Goal: Information Seeking & Learning: Check status

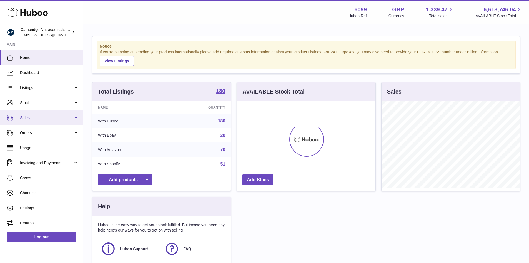
scroll to position [87, 139]
click at [38, 118] on span "Sales" at bounding box center [46, 117] width 53 height 5
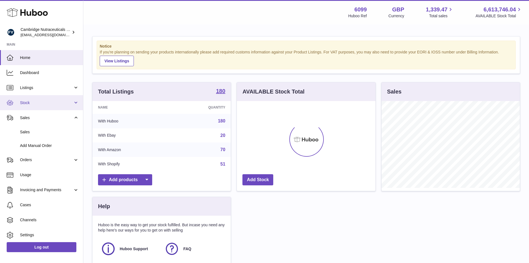
click at [35, 107] on link "Stock" at bounding box center [41, 102] width 83 height 15
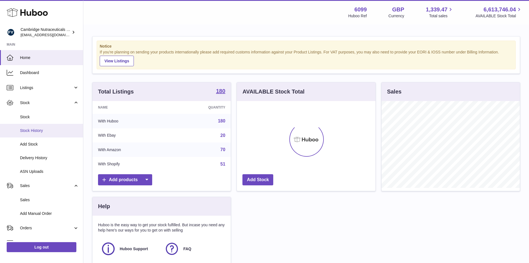
click at [36, 131] on span "Stock History" at bounding box center [49, 130] width 59 height 5
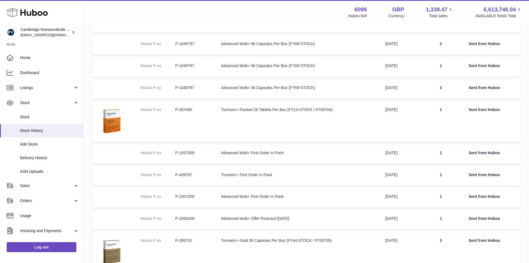
scroll to position [131, 0]
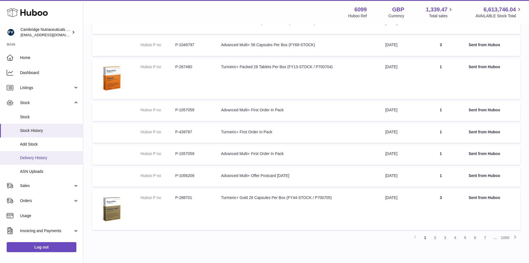
click at [40, 159] on span "Delivery History" at bounding box center [49, 157] width 59 height 5
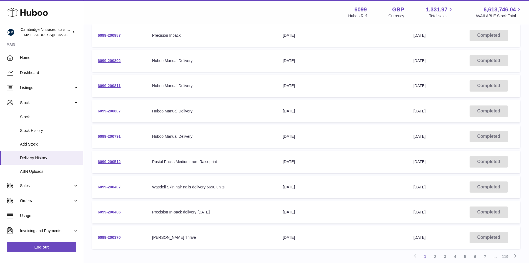
scroll to position [139, 0]
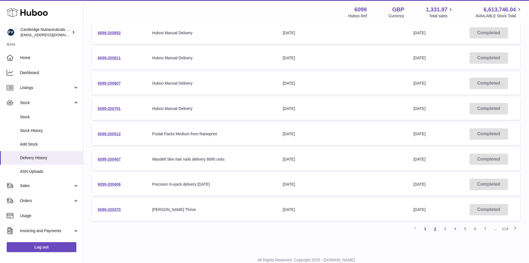
click at [436, 230] on link "2" at bounding box center [435, 228] width 10 height 10
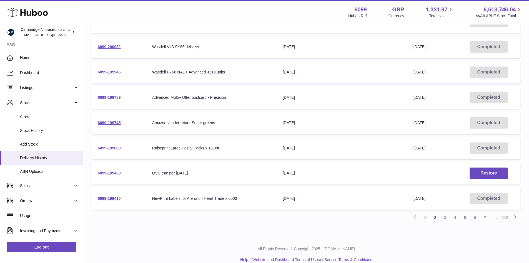
scroll to position [158, 0]
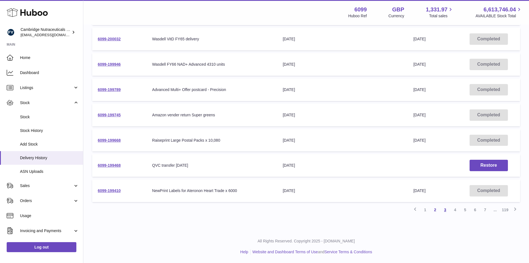
click at [447, 213] on link "3" at bounding box center [445, 209] width 10 height 10
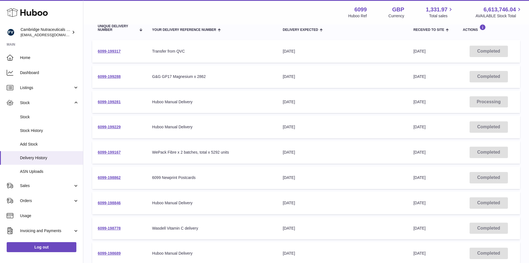
scroll to position [158, 0]
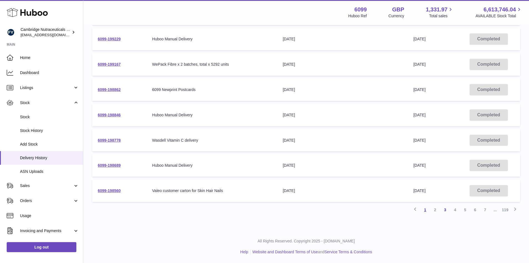
click at [429, 211] on link "1" at bounding box center [425, 209] width 10 height 10
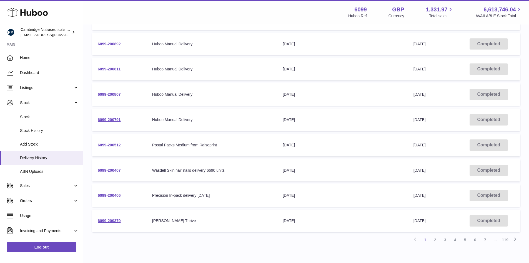
scroll to position [158, 0]
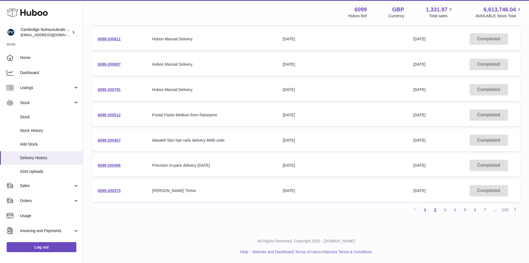
click at [439, 211] on link "2" at bounding box center [435, 209] width 10 height 10
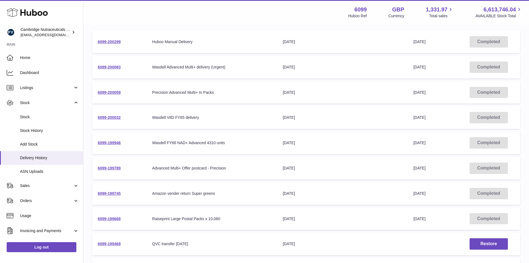
scroll to position [81, 0]
click at [112, 142] on link "6099-199946" at bounding box center [109, 141] width 23 height 4
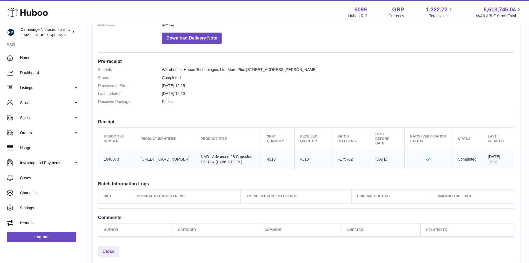
scroll to position [139, 0]
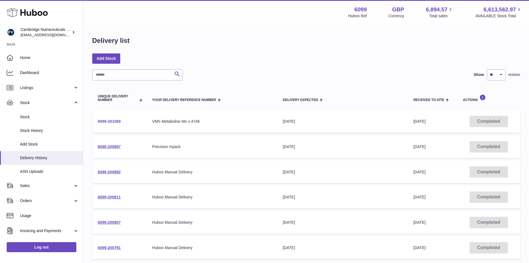
click at [115, 121] on link "6099-201069" at bounding box center [109, 121] width 23 height 4
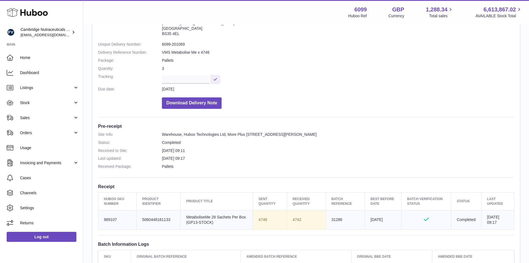
scroll to position [139, 0]
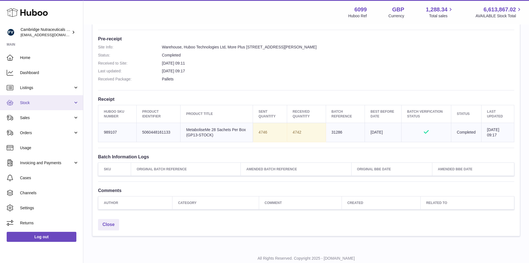
click at [41, 104] on span "Stock" at bounding box center [46, 102] width 53 height 5
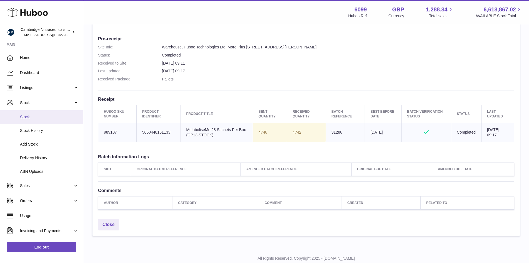
click at [33, 120] on link "Stock" at bounding box center [41, 117] width 83 height 14
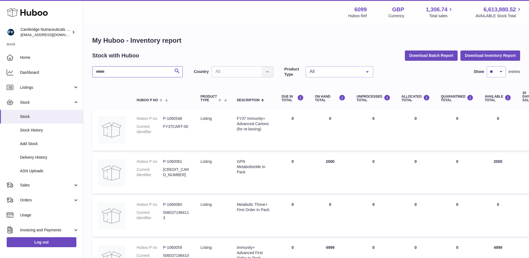
click at [131, 71] on input "text" at bounding box center [137, 71] width 91 height 11
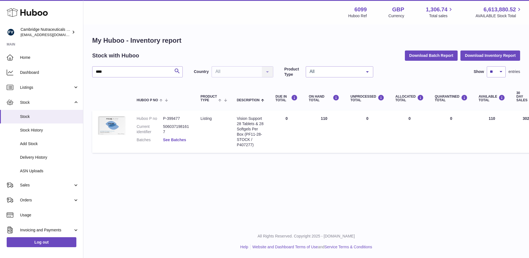
click at [181, 140] on link "See Batches" at bounding box center [174, 140] width 23 height 4
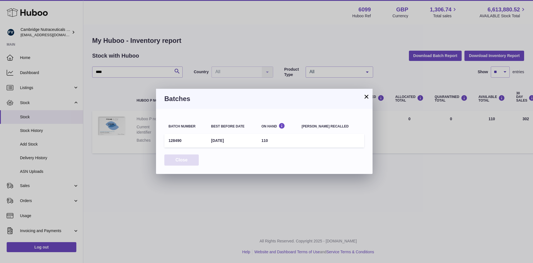
click at [191, 162] on button "Close" at bounding box center [181, 159] width 34 height 11
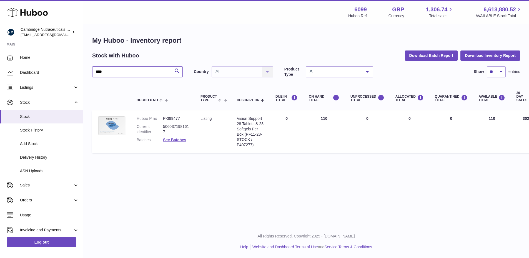
drag, startPoint x: 115, startPoint y: 74, endPoint x: 92, endPoint y: 74, distance: 23.4
click at [92, 74] on input "****" at bounding box center [137, 71] width 91 height 11
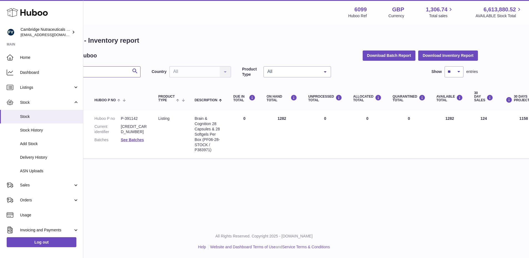
scroll to position [0, 42]
click at [135, 139] on link "See Batches" at bounding box center [132, 140] width 23 height 4
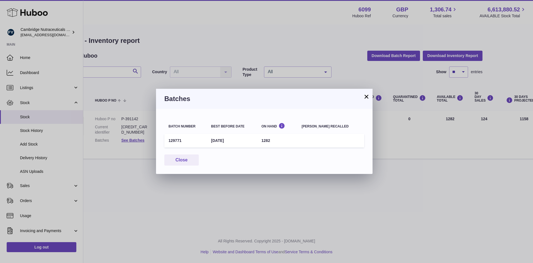
click at [368, 96] on button "×" at bounding box center [366, 96] width 7 height 7
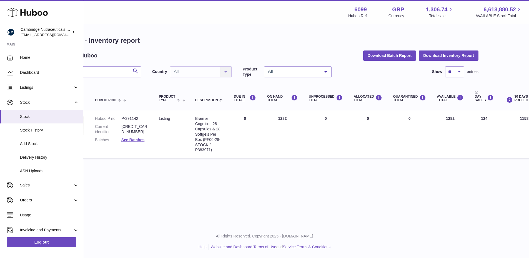
click at [295, 173] on div "Menu Huboo 6099 Huboo Ref GBP Currency 1,306.74 Total sales 6,613,880.52 AVAILA…" at bounding box center [265, 113] width 446 height 226
drag, startPoint x: 111, startPoint y: 75, endPoint x: 138, endPoint y: 88, distance: 30.8
click at [111, 75] on input "****" at bounding box center [96, 71] width 91 height 11
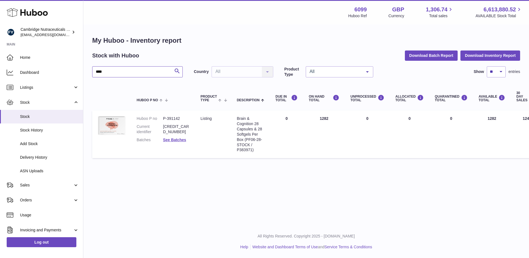
drag, startPoint x: 111, startPoint y: 73, endPoint x: 90, endPoint y: 76, distance: 21.4
click at [89, 73] on div "My Huboo - Inventory report Stock with Huboo Download Batch Report Download Inv…" at bounding box center [306, 98] width 446 height 147
click at [179, 141] on link "See Batches" at bounding box center [174, 140] width 23 height 4
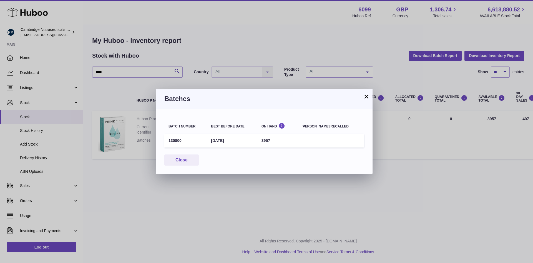
click at [368, 96] on button "×" at bounding box center [366, 96] width 7 height 7
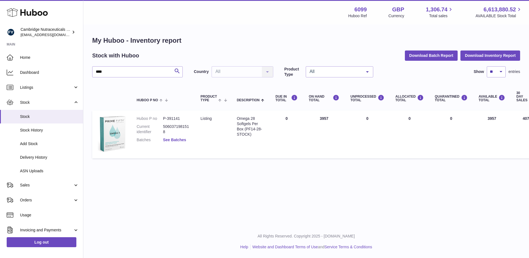
click at [172, 141] on link "See Batches" at bounding box center [174, 140] width 23 height 4
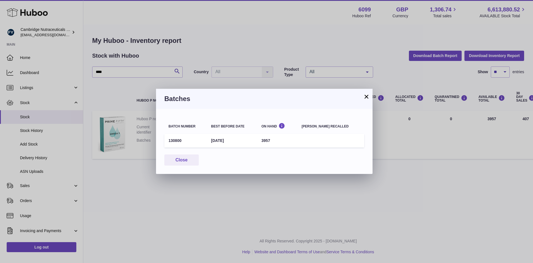
click at [370, 95] on div "Batches" at bounding box center [264, 99] width 217 height 20
click at [366, 96] on button "×" at bounding box center [366, 96] width 7 height 7
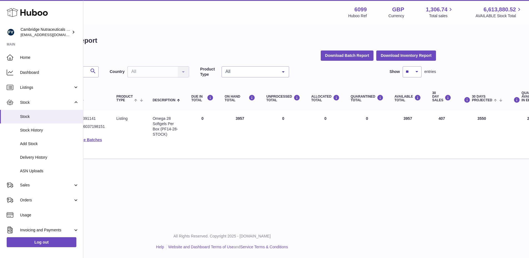
scroll to position [0, 89]
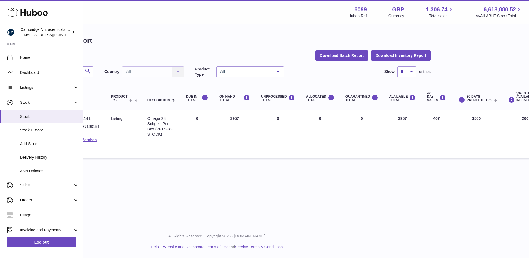
drag, startPoint x: 416, startPoint y: 212, endPoint x: 437, endPoint y: 209, distance: 21.6
click at [416, 212] on div "Menu Huboo 6099 Huboo Ref GBP Currency 1,306.74 Total sales 6,613,880.52 AVAILA…" at bounding box center [217, 113] width 446 height 226
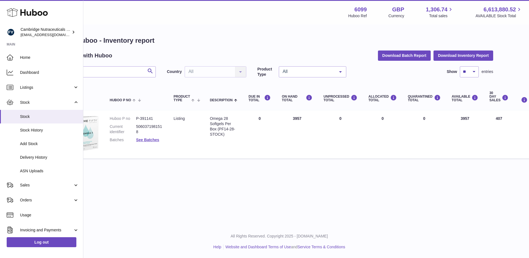
scroll to position [0, 0]
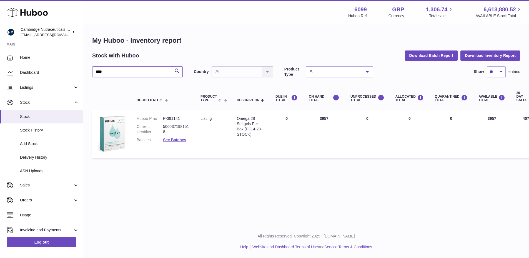
drag, startPoint x: 110, startPoint y: 71, endPoint x: 94, endPoint y: 75, distance: 16.6
click at [89, 76] on div "My Huboo - Inventory report Stock with Huboo Download Batch Report Download Inv…" at bounding box center [306, 99] width 446 height 148
type input "****"
click at [172, 137] on dl "Huboo P no P-399477 Current identifier 5060371981617 Batches See Batches" at bounding box center [163, 130] width 53 height 29
click at [172, 138] on link "See Batches" at bounding box center [174, 140] width 23 height 4
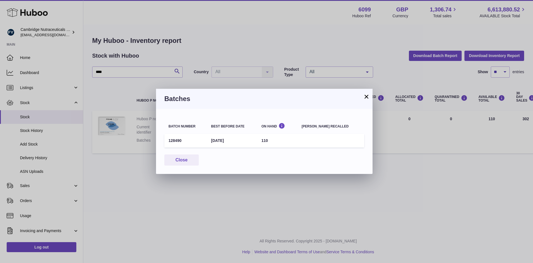
click at [366, 95] on button "×" at bounding box center [366, 96] width 7 height 7
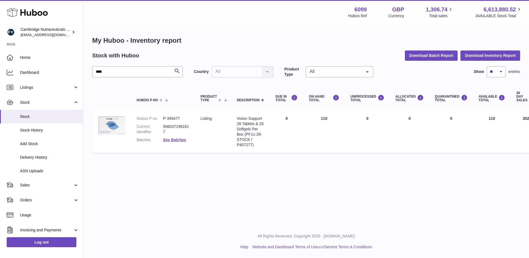
click at [339, 179] on div "Menu Huboo 6099 Huboo Ref GBP Currency 1,306.74 Total sales 6,613,880.52 AVAILA…" at bounding box center [306, 113] width 446 height 226
